Goal: Task Accomplishment & Management: Manage account settings

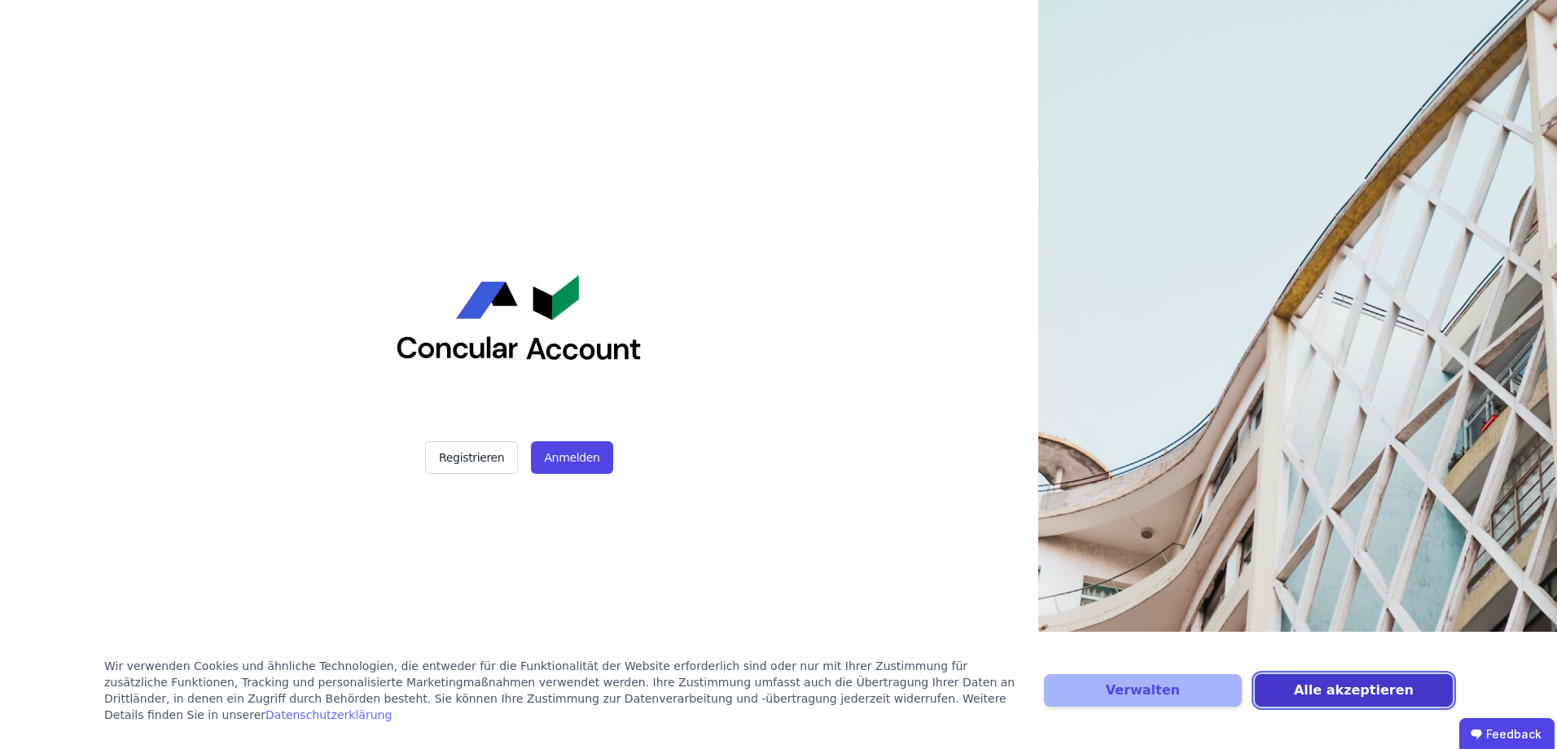
click at [1348, 698] on button "Alle akzeptieren" at bounding box center [1354, 690] width 198 height 33
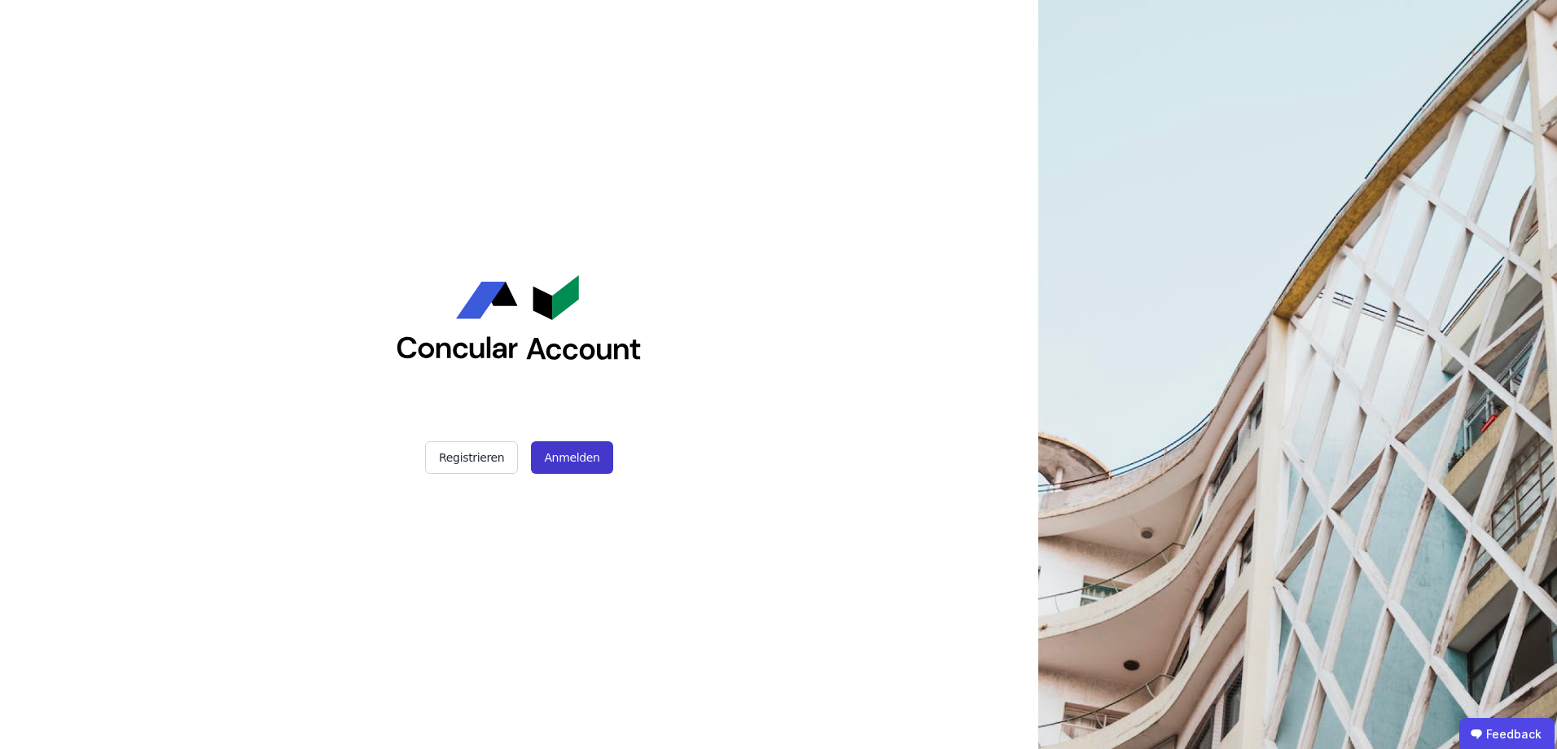
click at [552, 450] on button "Anmelden" at bounding box center [571, 457] width 81 height 33
